Goal: Task Accomplishment & Management: Manage account settings

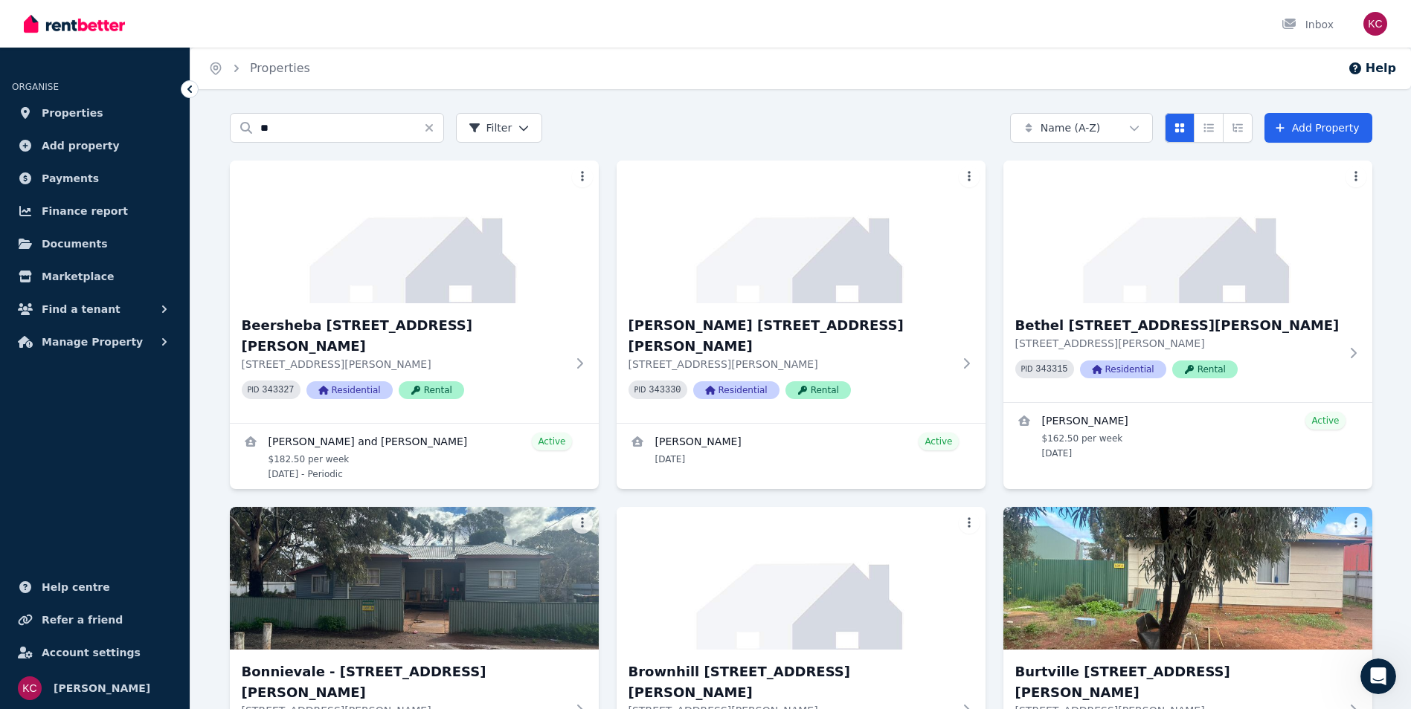
scroll to position [2, 0]
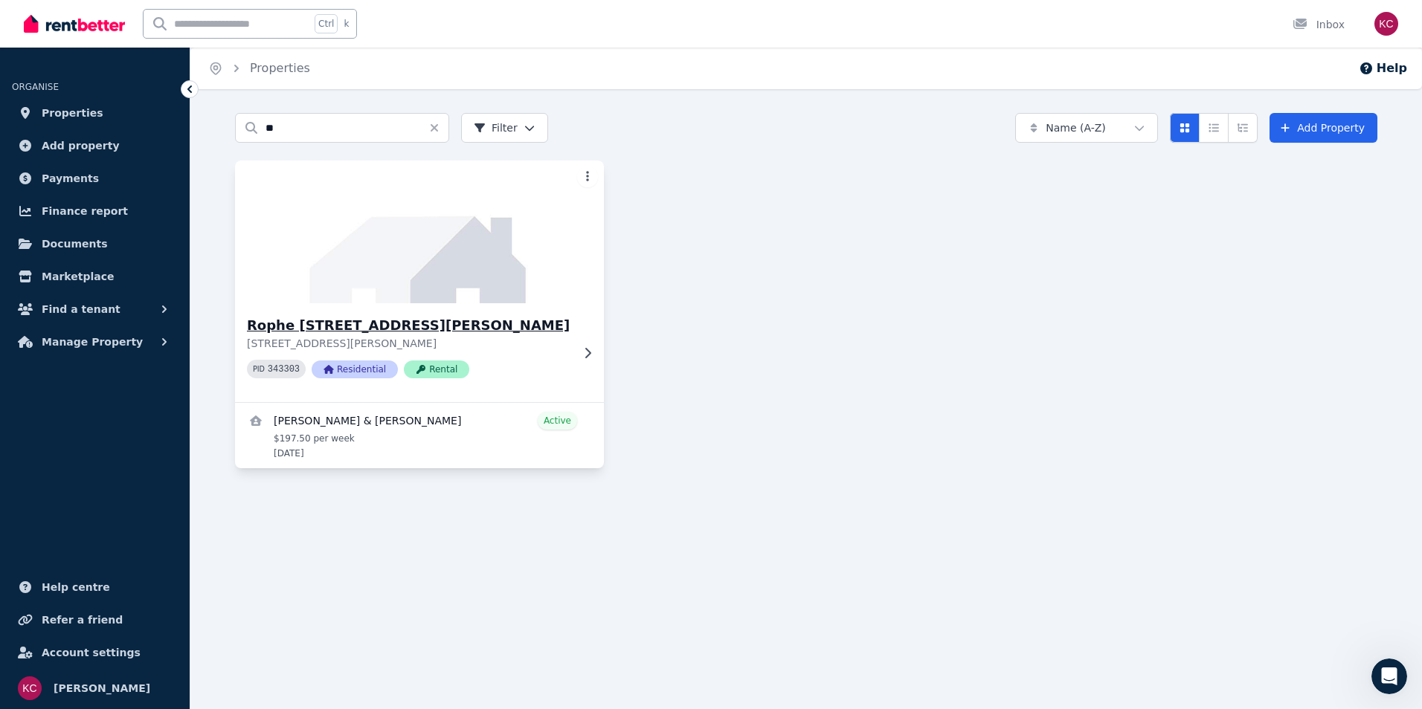
type input "**"
click at [392, 326] on h3 "Rophe [STREET_ADDRESS][PERSON_NAME]" at bounding box center [409, 325] width 324 height 21
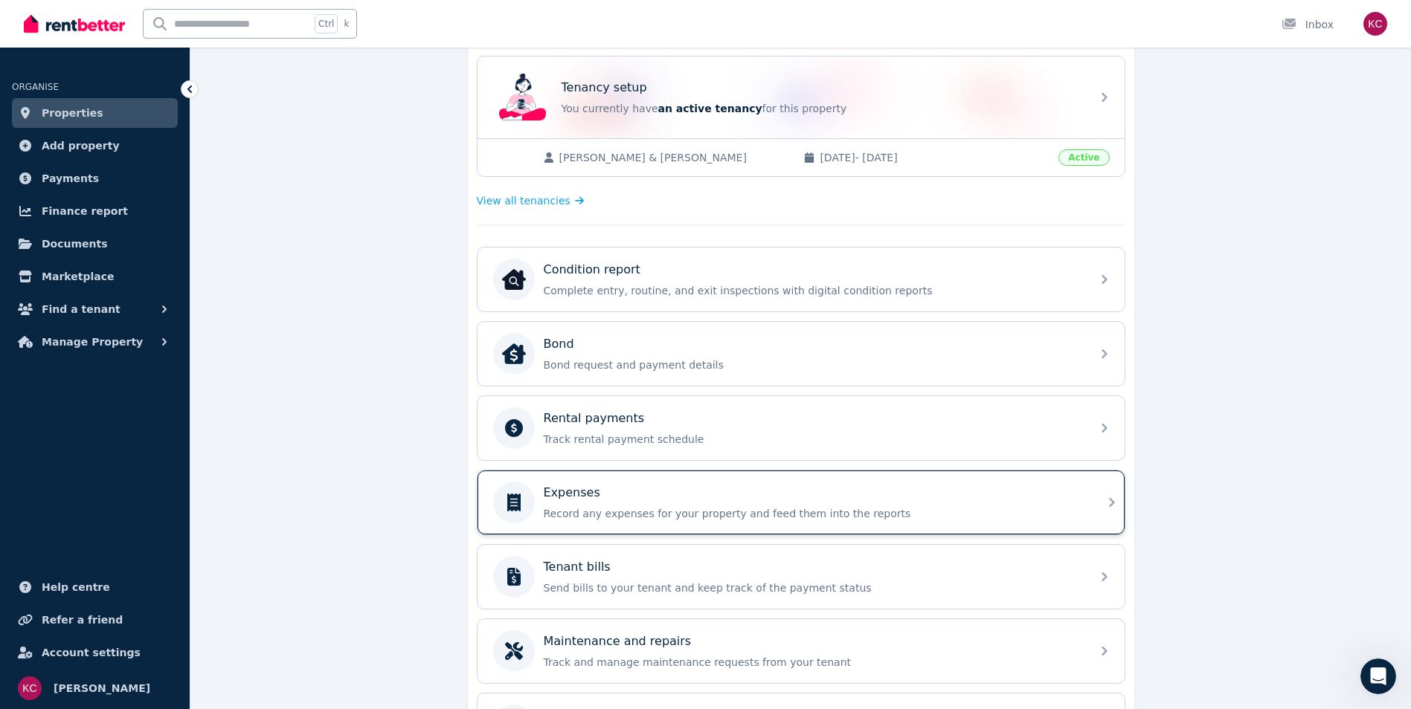
scroll to position [412, 0]
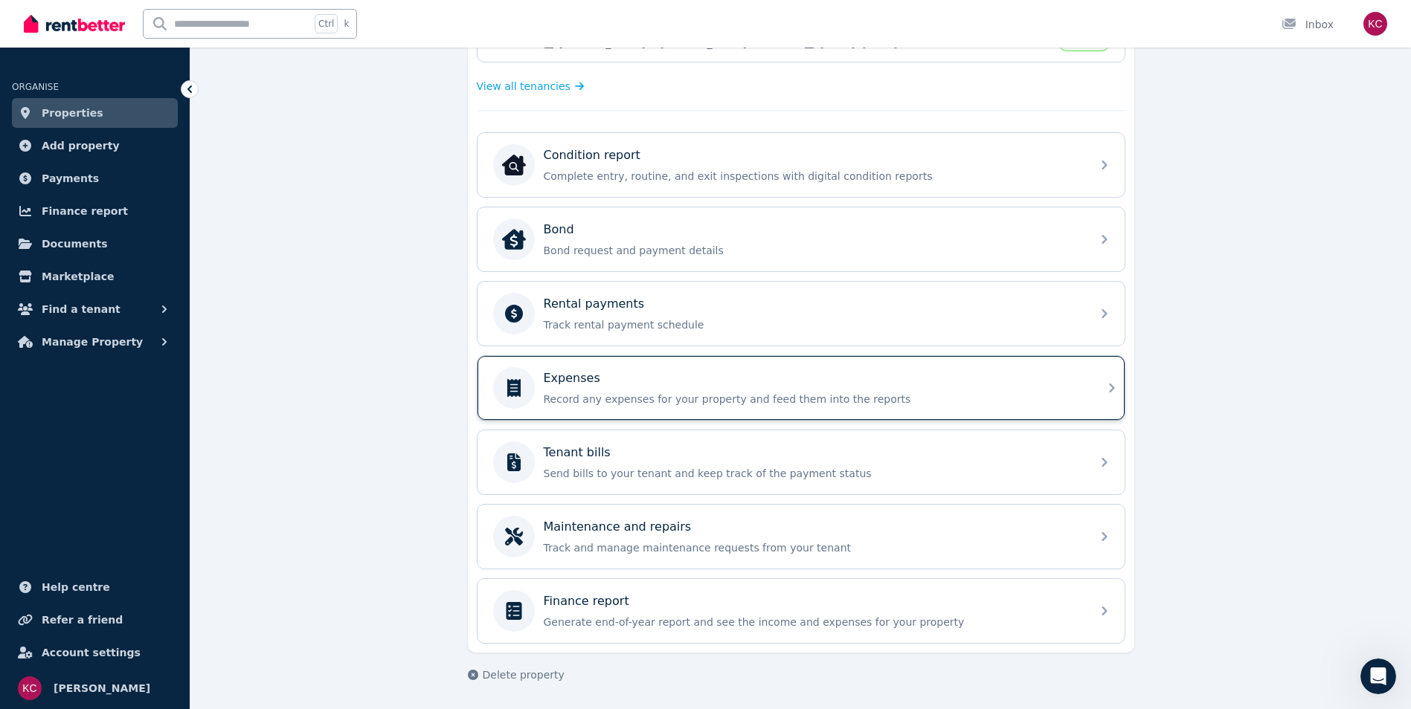
click at [642, 455] on div "Tenant bills" at bounding box center [813, 453] width 538 height 18
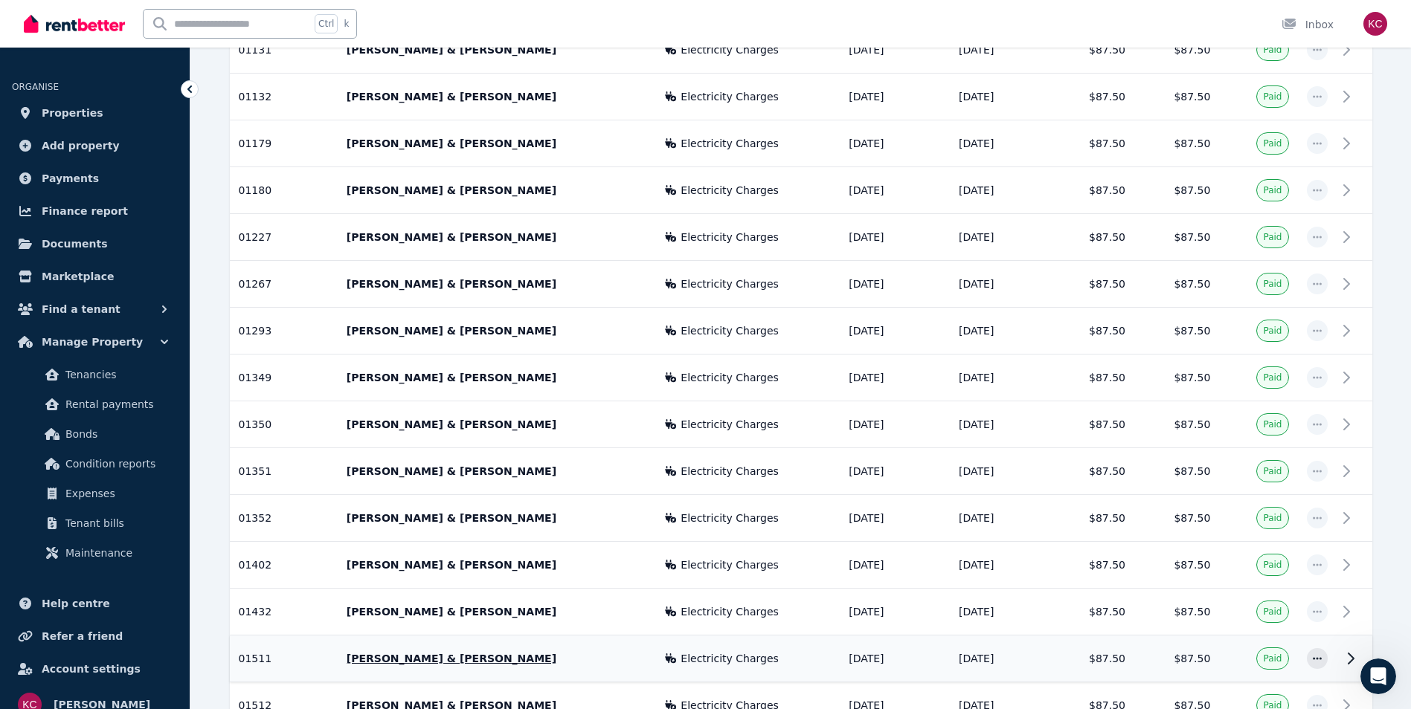
scroll to position [2103, 0]
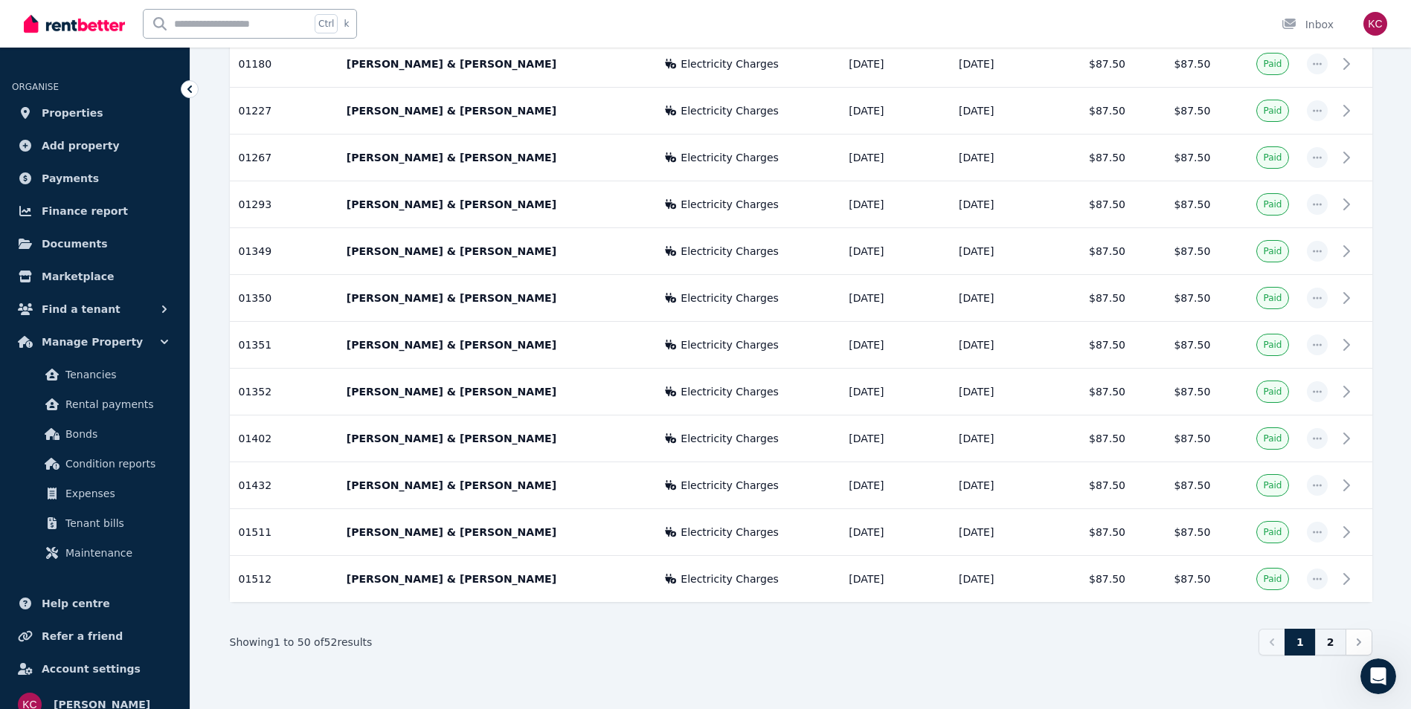
click at [1332, 645] on link "2" at bounding box center [1330, 642] width 31 height 27
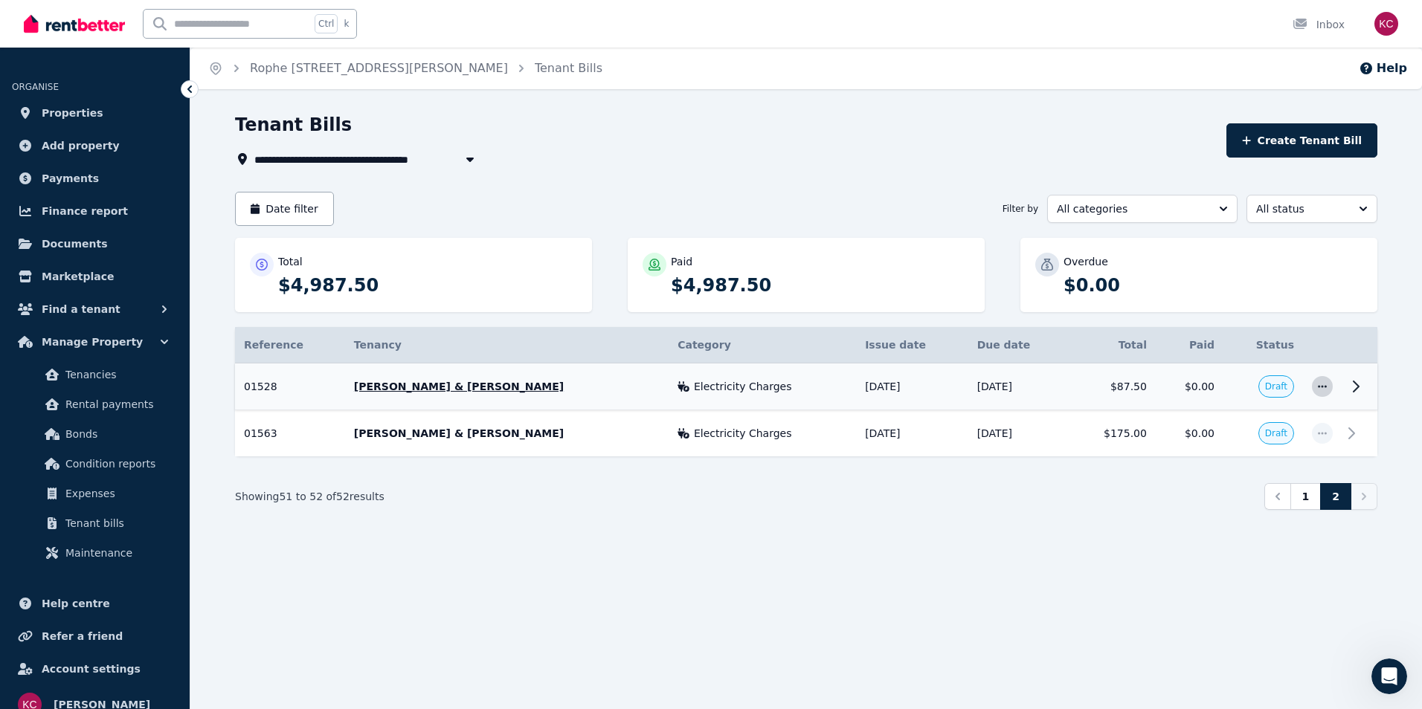
click at [1321, 387] on icon "button" at bounding box center [1322, 386] width 12 height 10
click at [1259, 427] on span "Mark as paid" at bounding box center [1272, 427] width 95 height 18
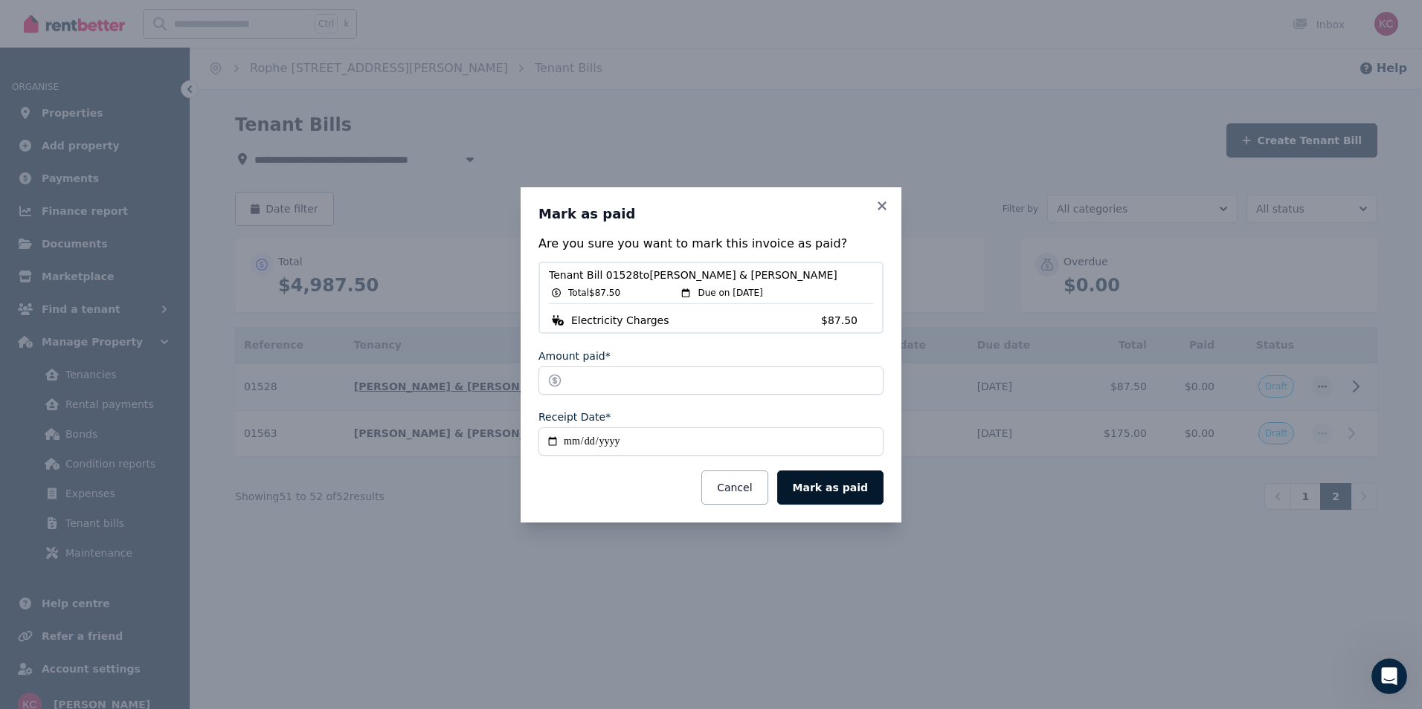
click at [852, 486] on button "Mark as paid" at bounding box center [830, 488] width 106 height 34
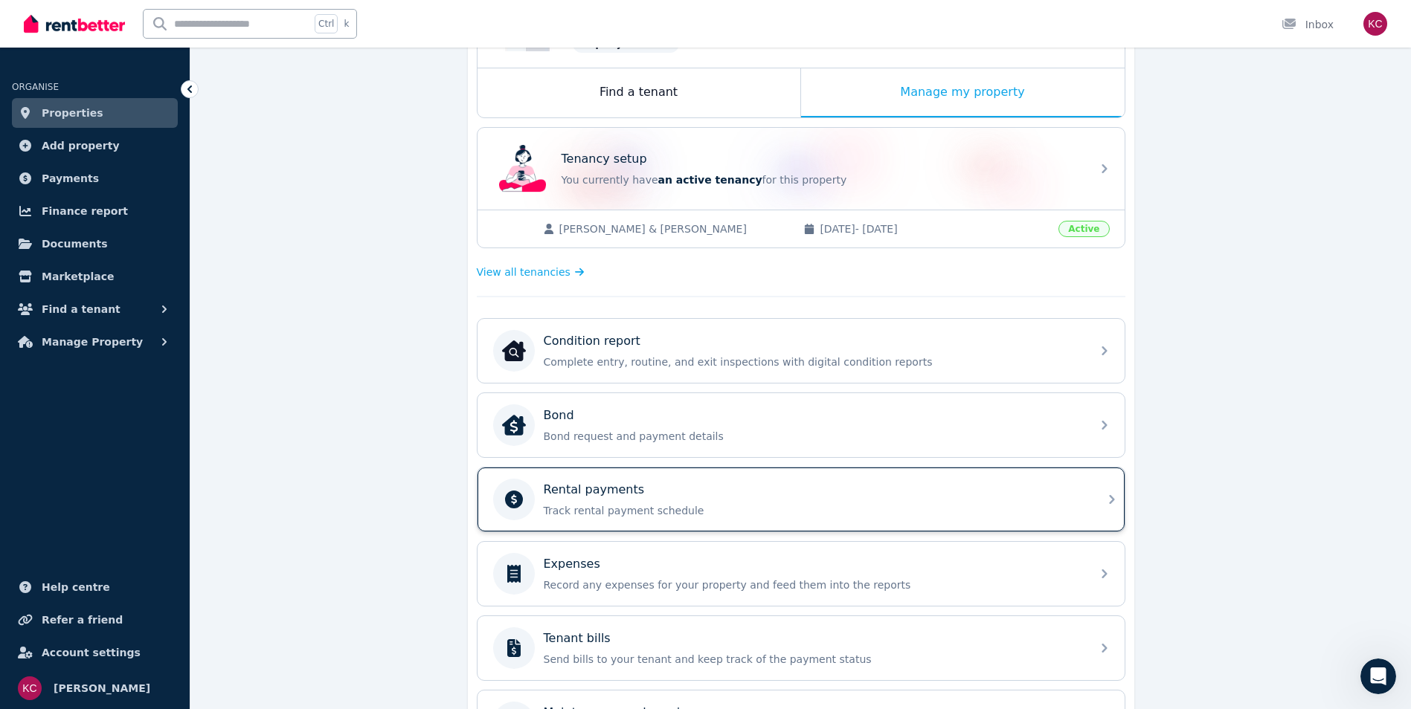
scroll to position [226, 0]
click at [738, 523] on div "Rental payments Track rental payment schedule" at bounding box center [800, 500] width 647 height 64
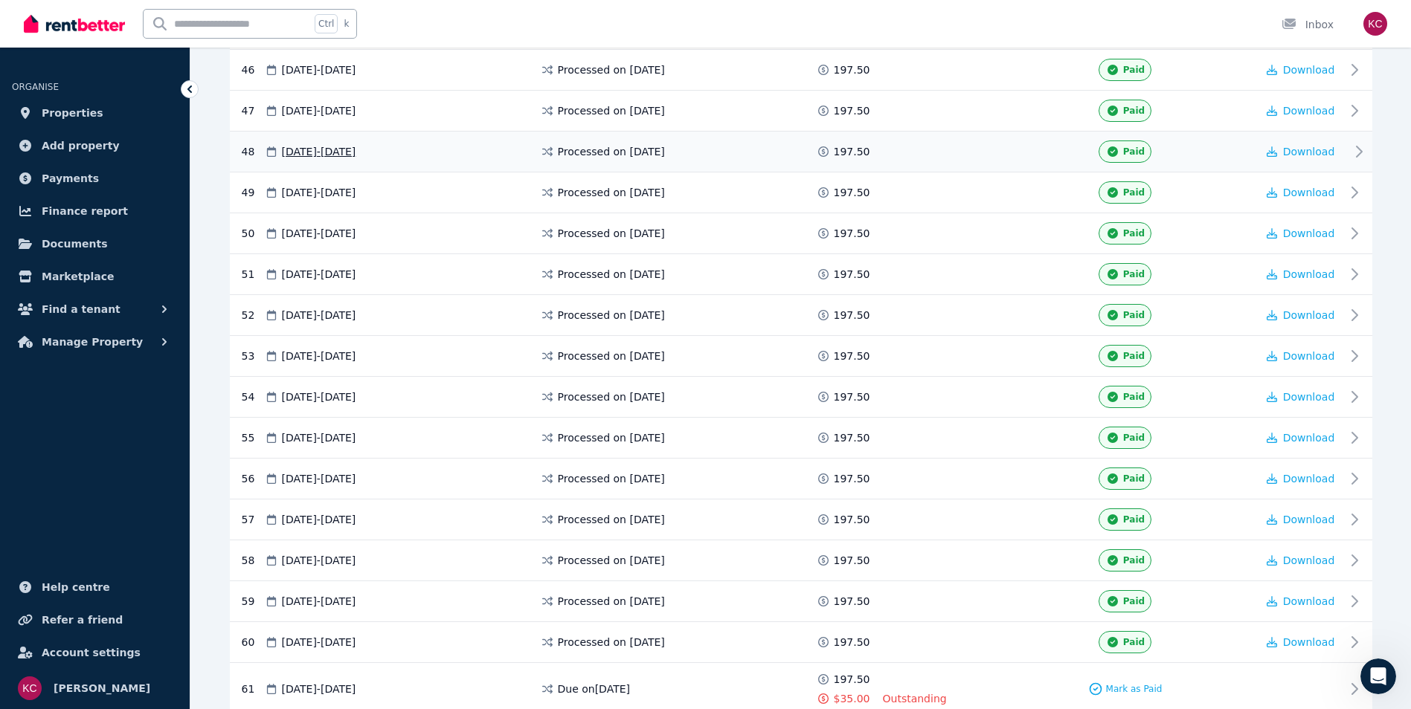
scroll to position [2283, 0]
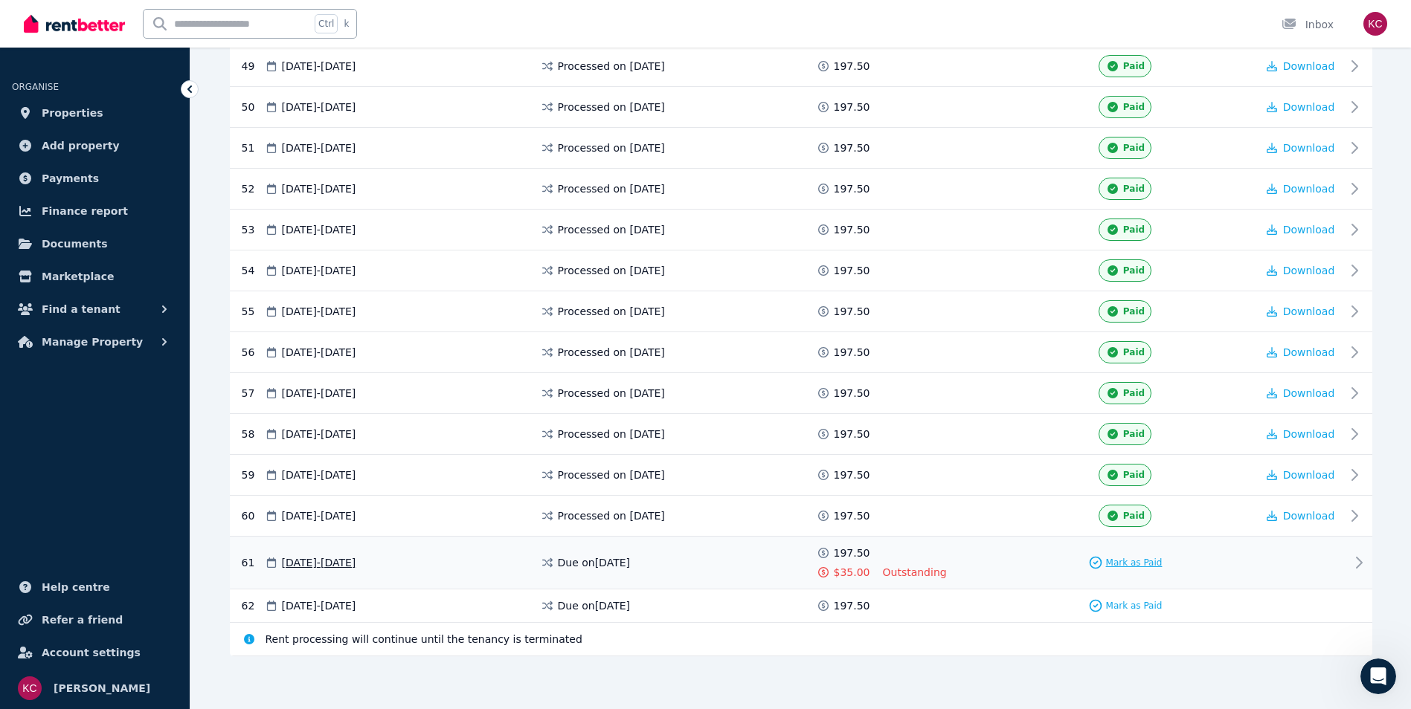
click at [1122, 563] on span "Mark as Paid" at bounding box center [1134, 563] width 57 height 12
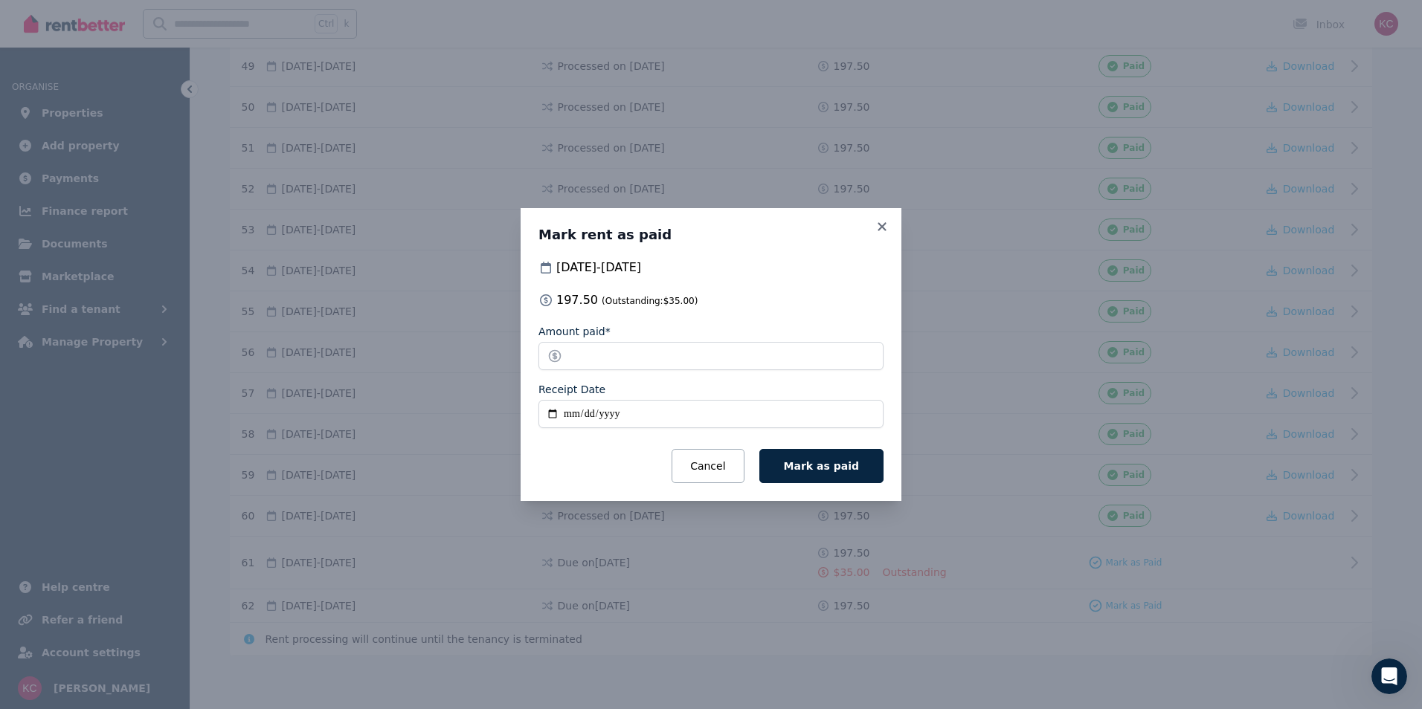
click at [554, 413] on input "Receipt Date" at bounding box center [710, 414] width 345 height 28
type input "**********"
drag, startPoint x: 810, startPoint y: 475, endPoint x: 802, endPoint y: 460, distance: 17.0
click at [810, 474] on button "Mark as paid" at bounding box center [821, 466] width 124 height 34
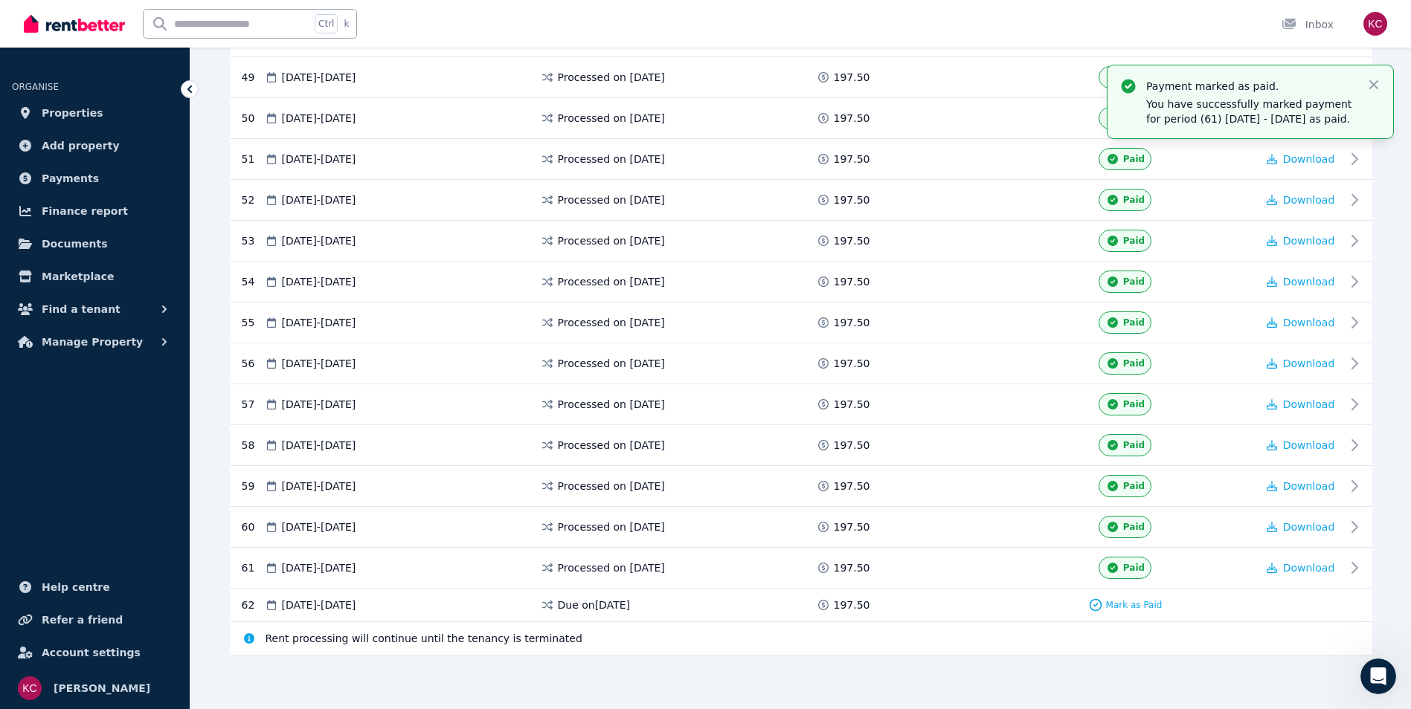
scroll to position [2271, 0]
click at [1146, 602] on span "Mark as Paid" at bounding box center [1134, 606] width 57 height 12
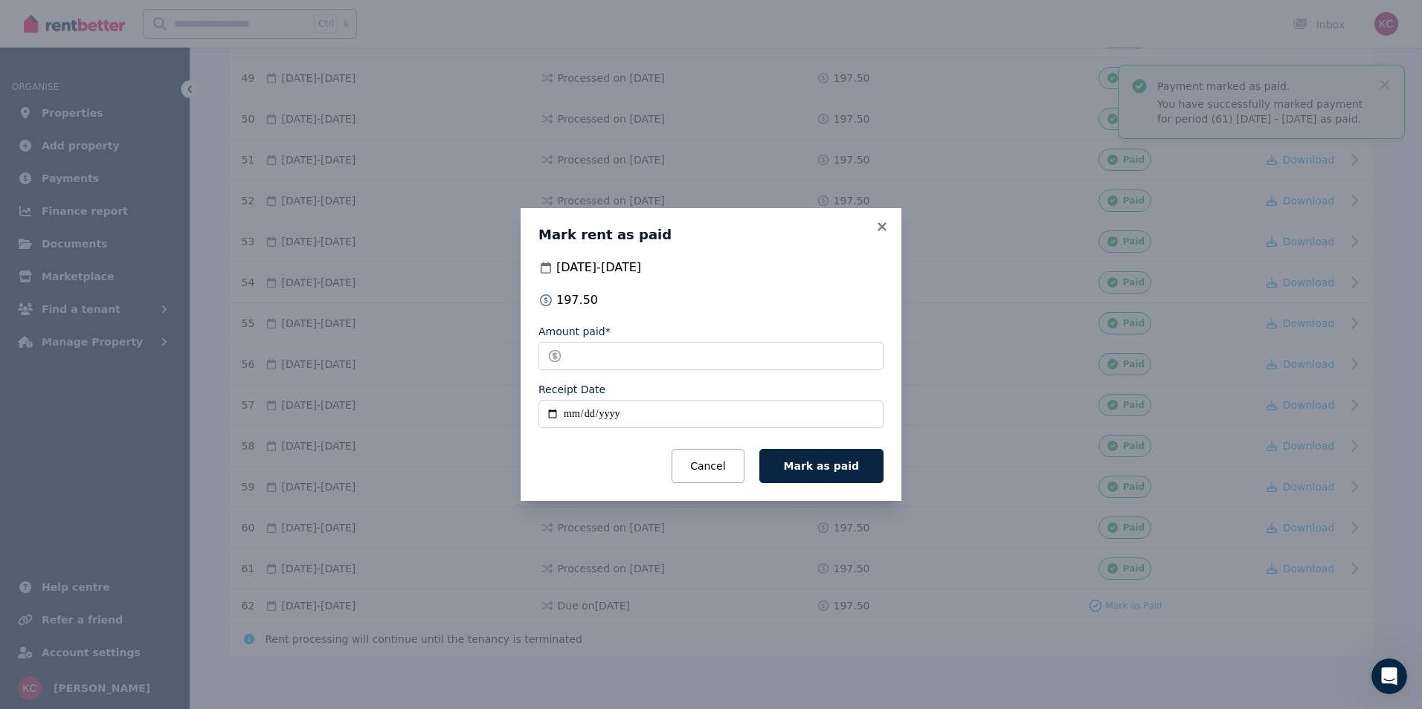
click at [552, 416] on input "Receipt Date" at bounding box center [710, 414] width 345 height 28
type input "**********"
drag, startPoint x: 608, startPoint y: 358, endPoint x: 567, endPoint y: 356, distance: 40.9
click at [567, 356] on input "******" at bounding box center [710, 356] width 345 height 28
type input "***"
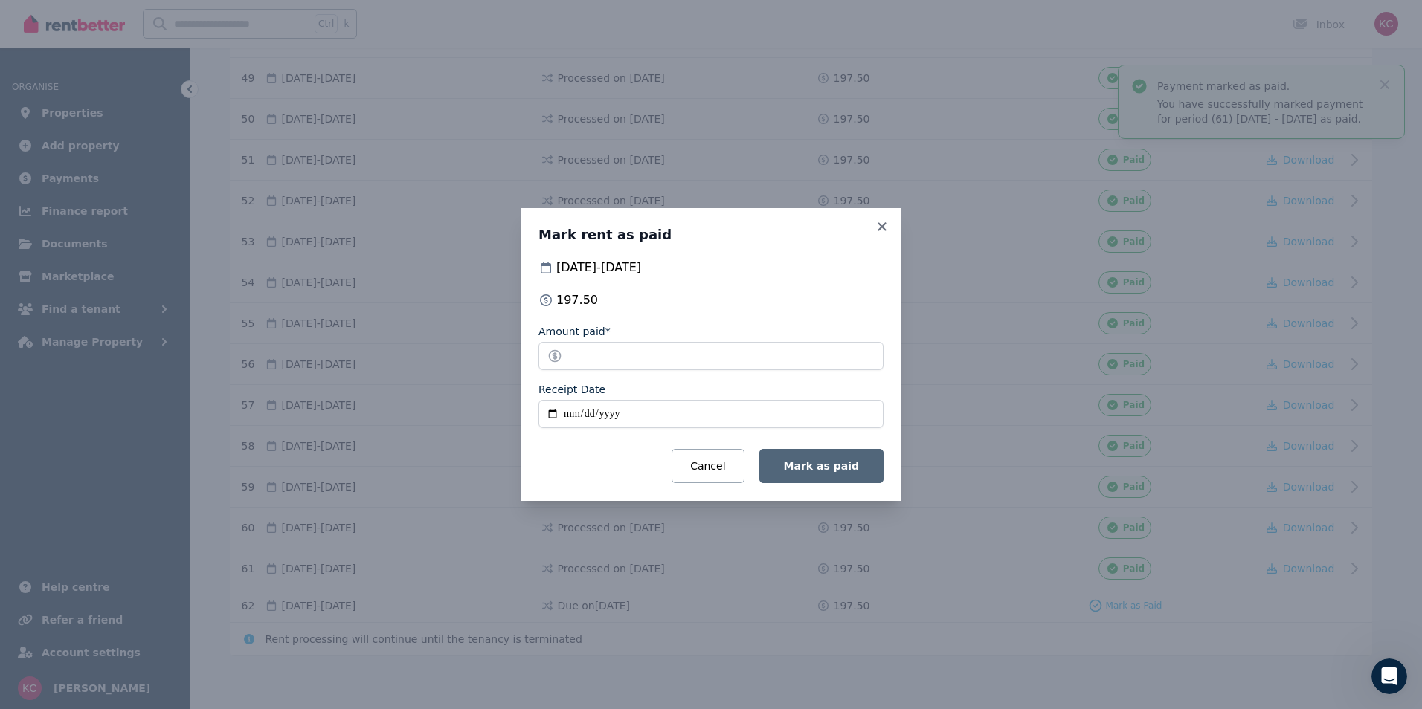
click at [842, 470] on span "Mark as paid" at bounding box center [821, 466] width 75 height 12
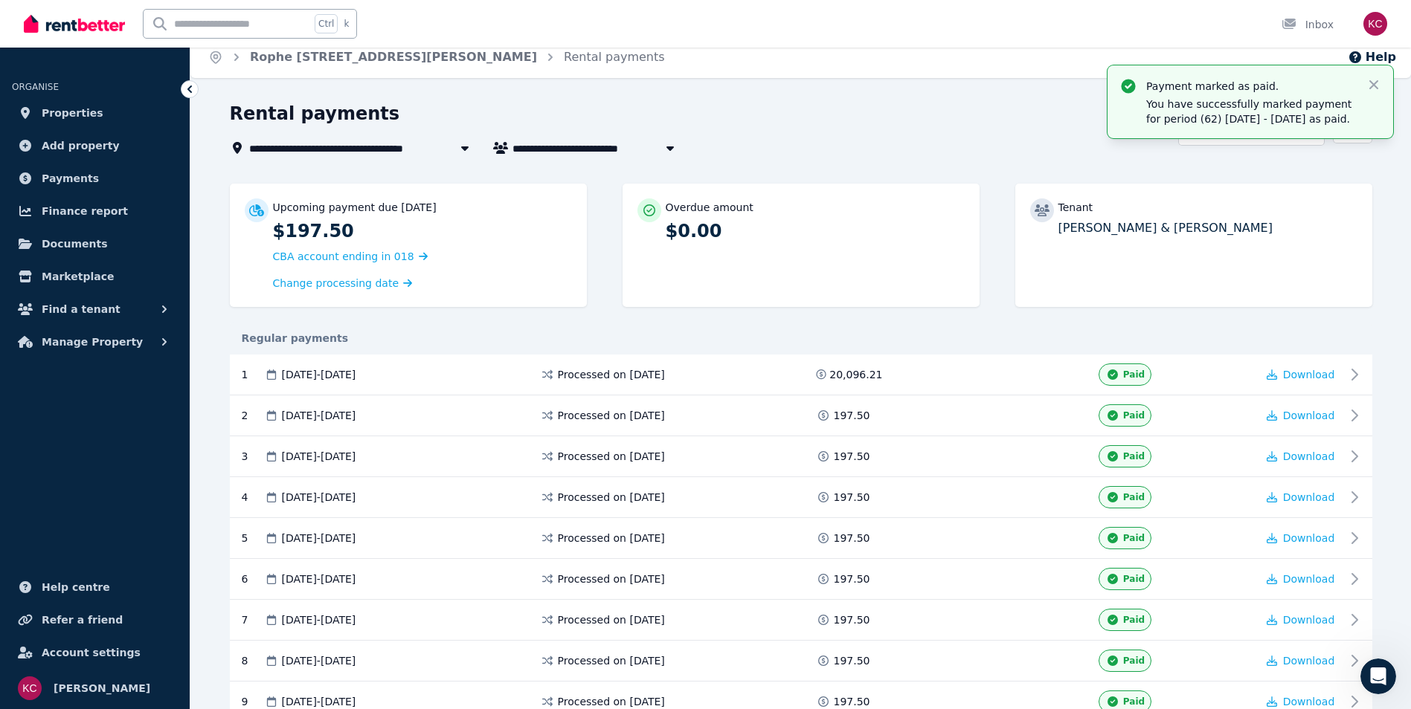
scroll to position [0, 0]
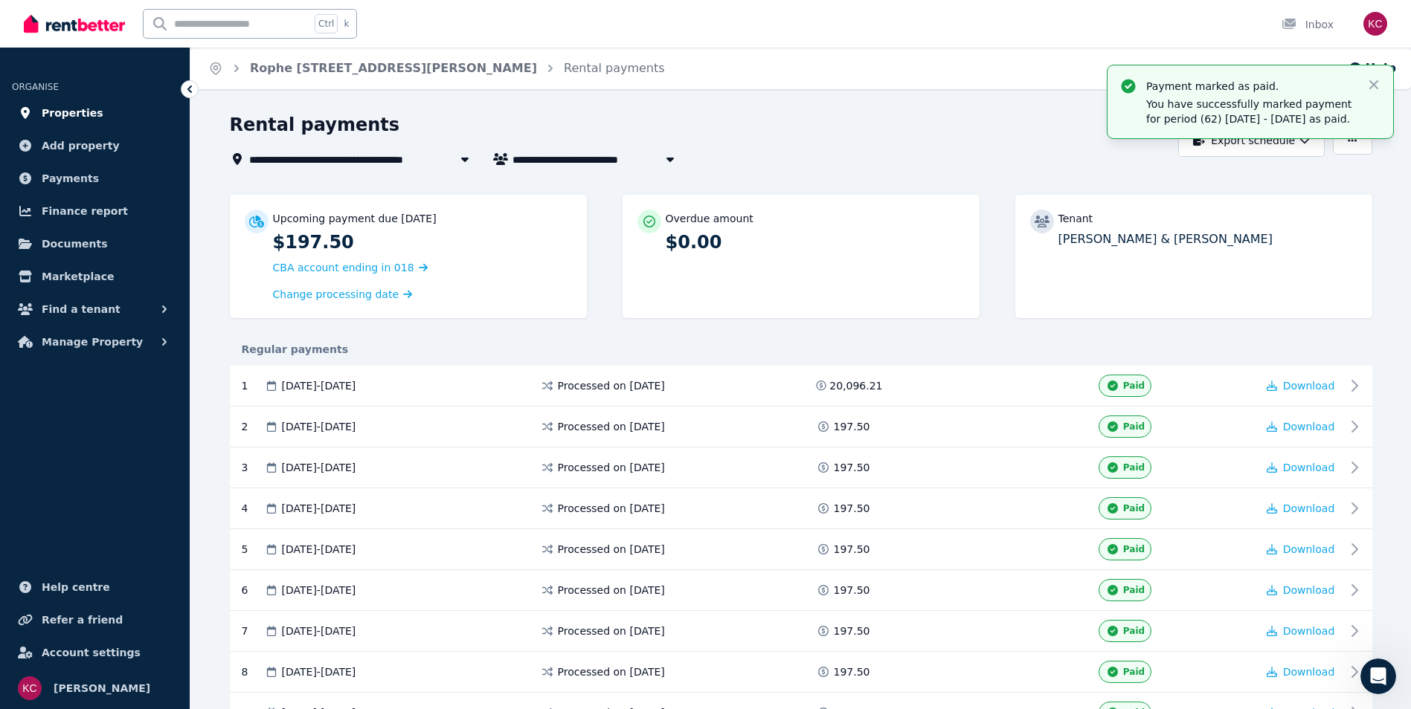
click at [88, 112] on span "Properties" at bounding box center [73, 113] width 62 height 18
